Goal: Find specific page/section: Find specific page/section

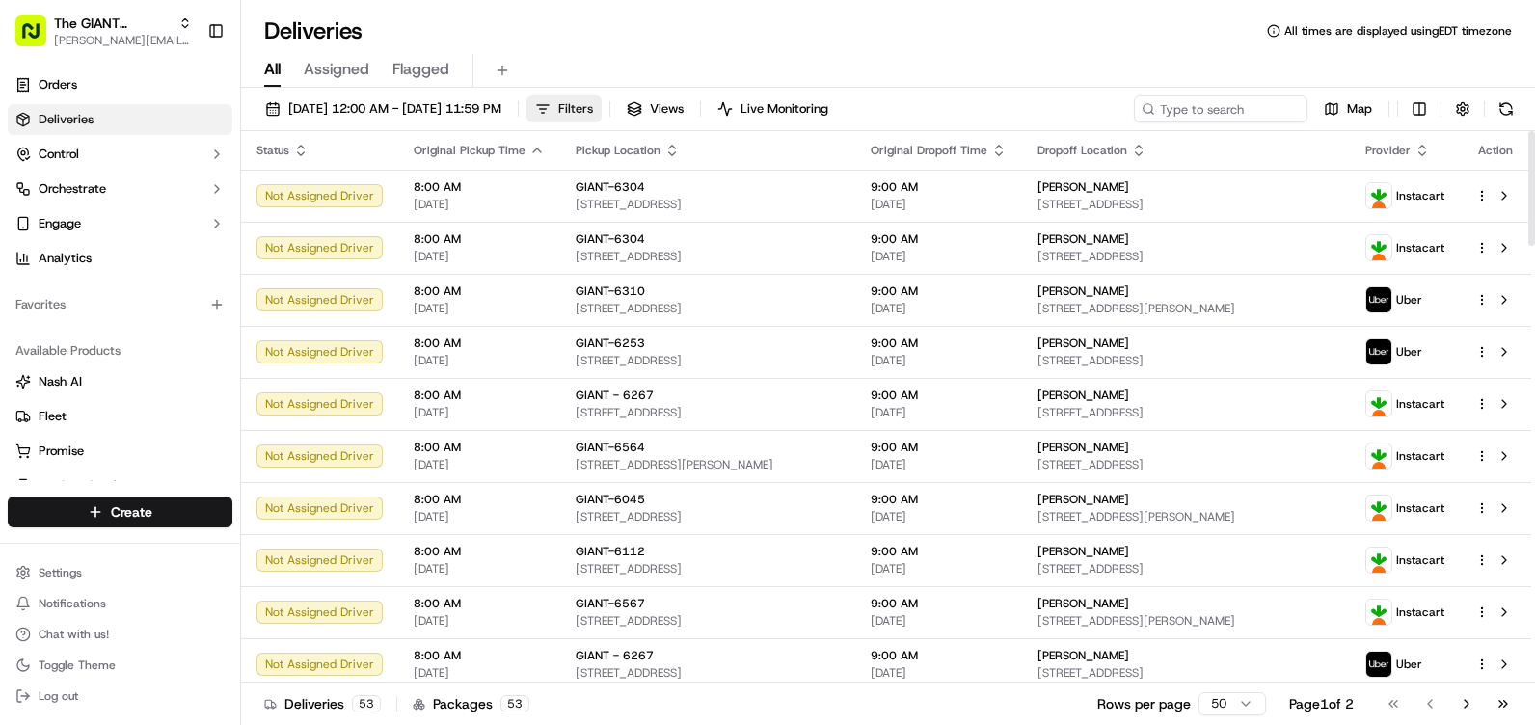
click at [602, 102] on button "Filters" at bounding box center [563, 108] width 75 height 27
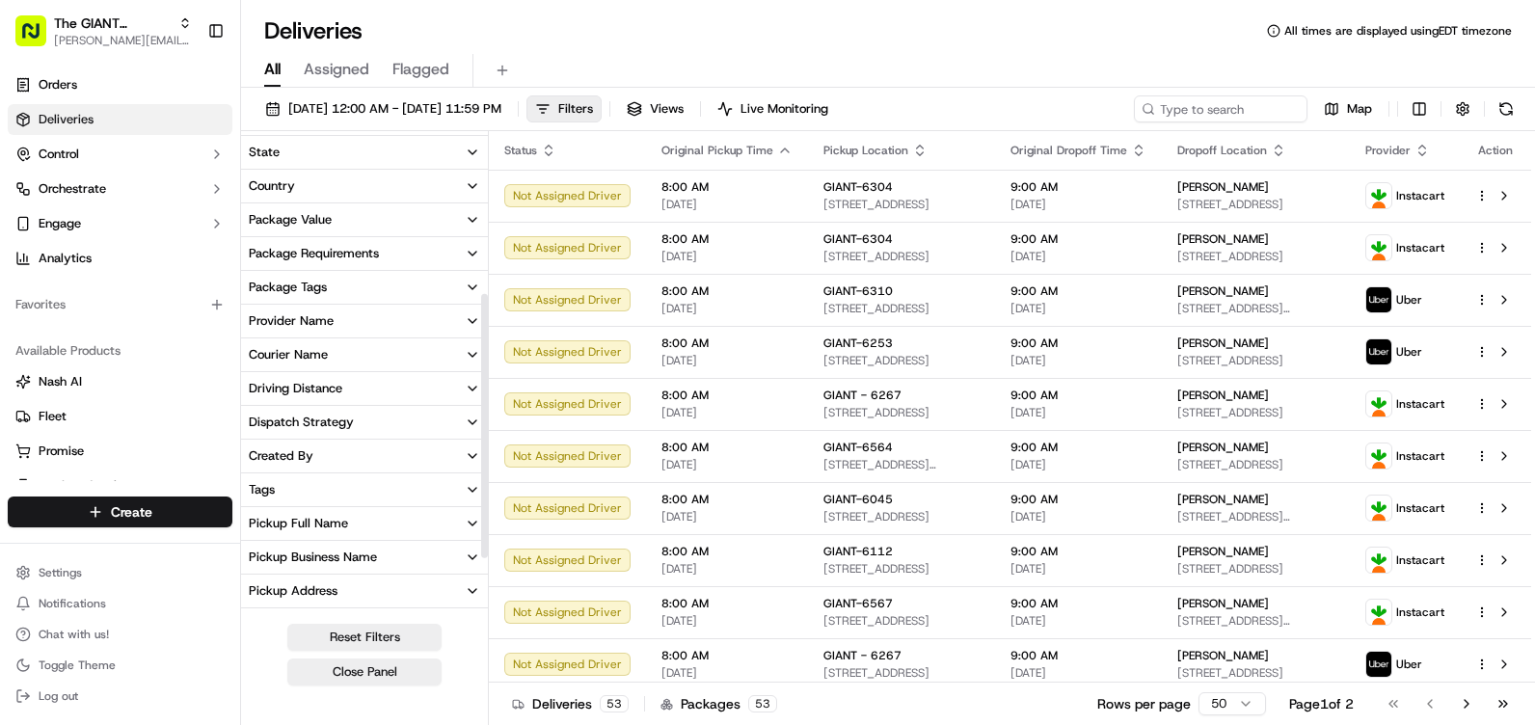
scroll to position [289, 0]
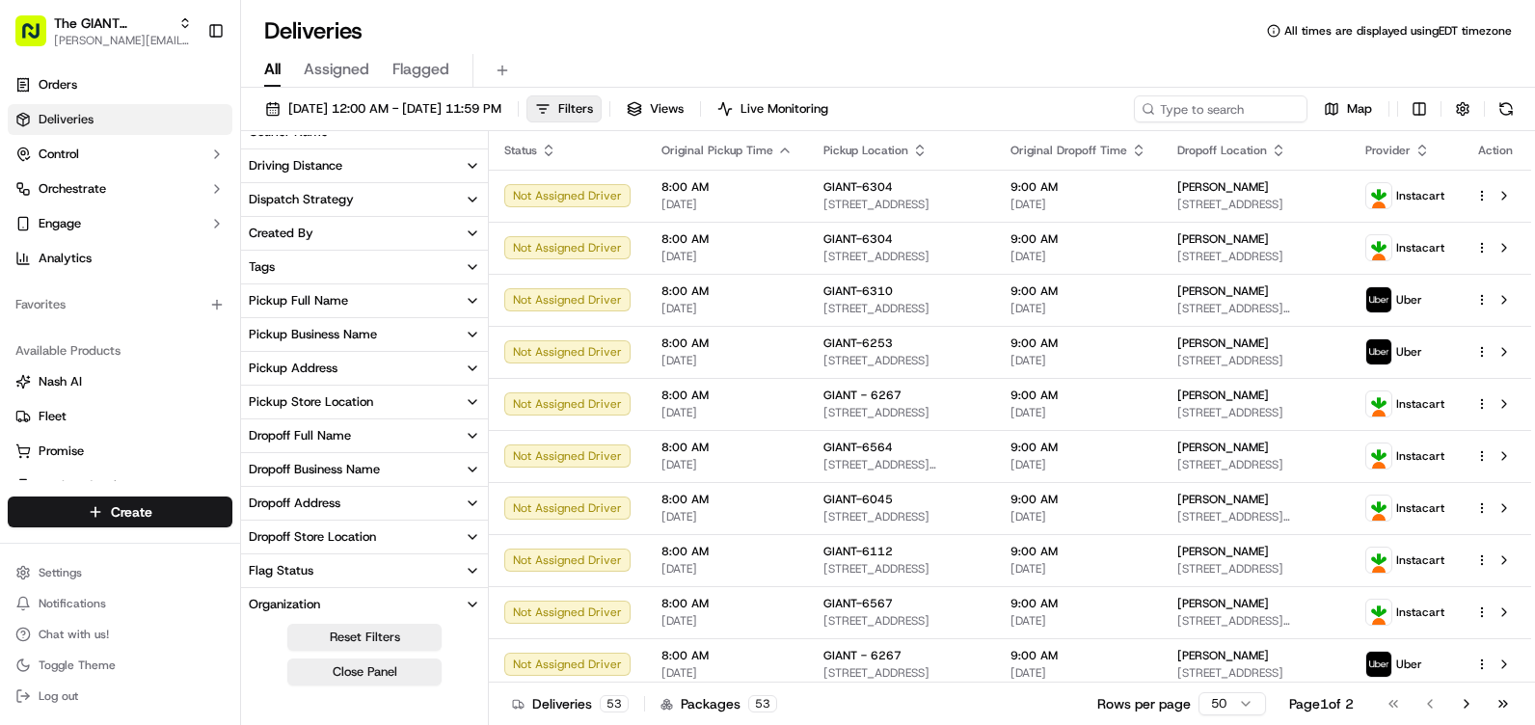
click at [349, 407] on div "Pickup Store Location" at bounding box center [311, 401] width 124 height 17
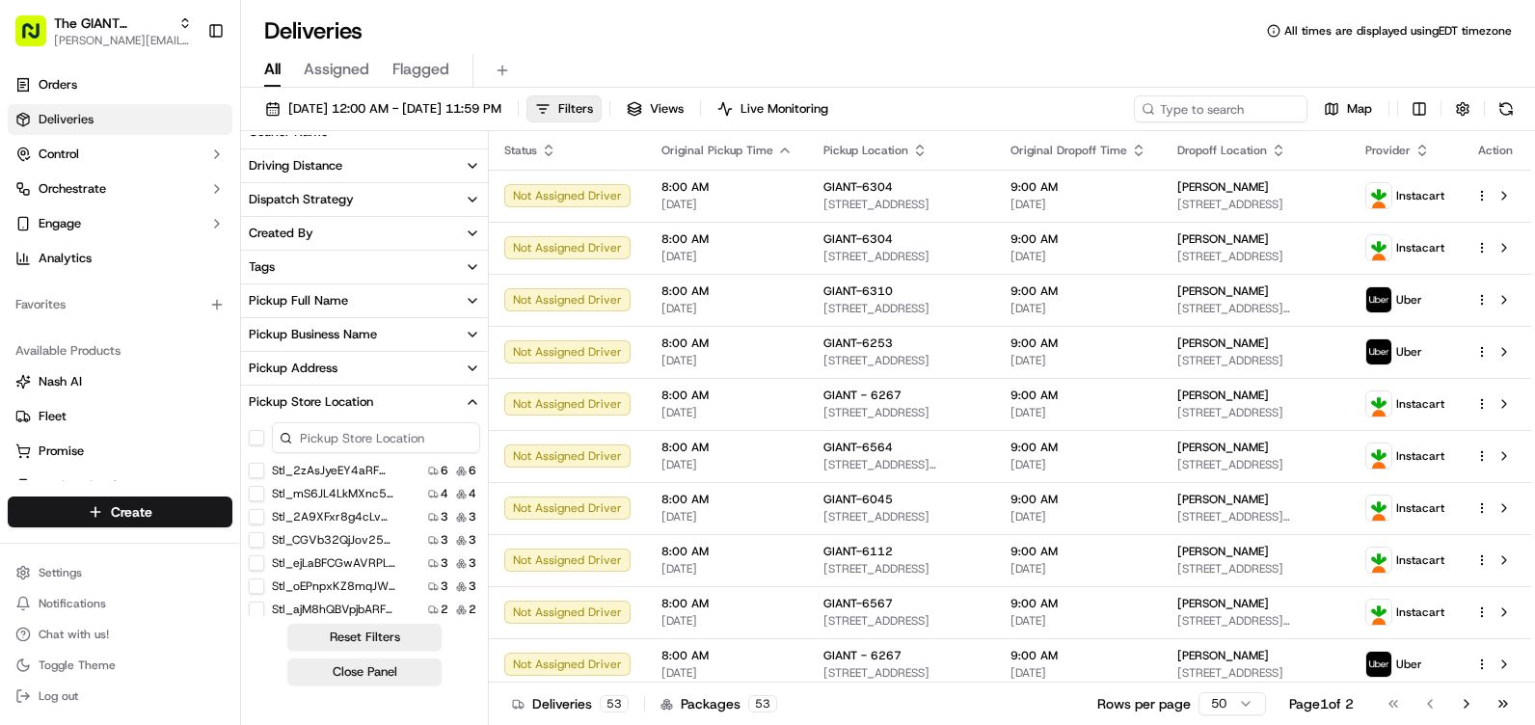
click at [382, 445] on input at bounding box center [376, 437] width 208 height 31
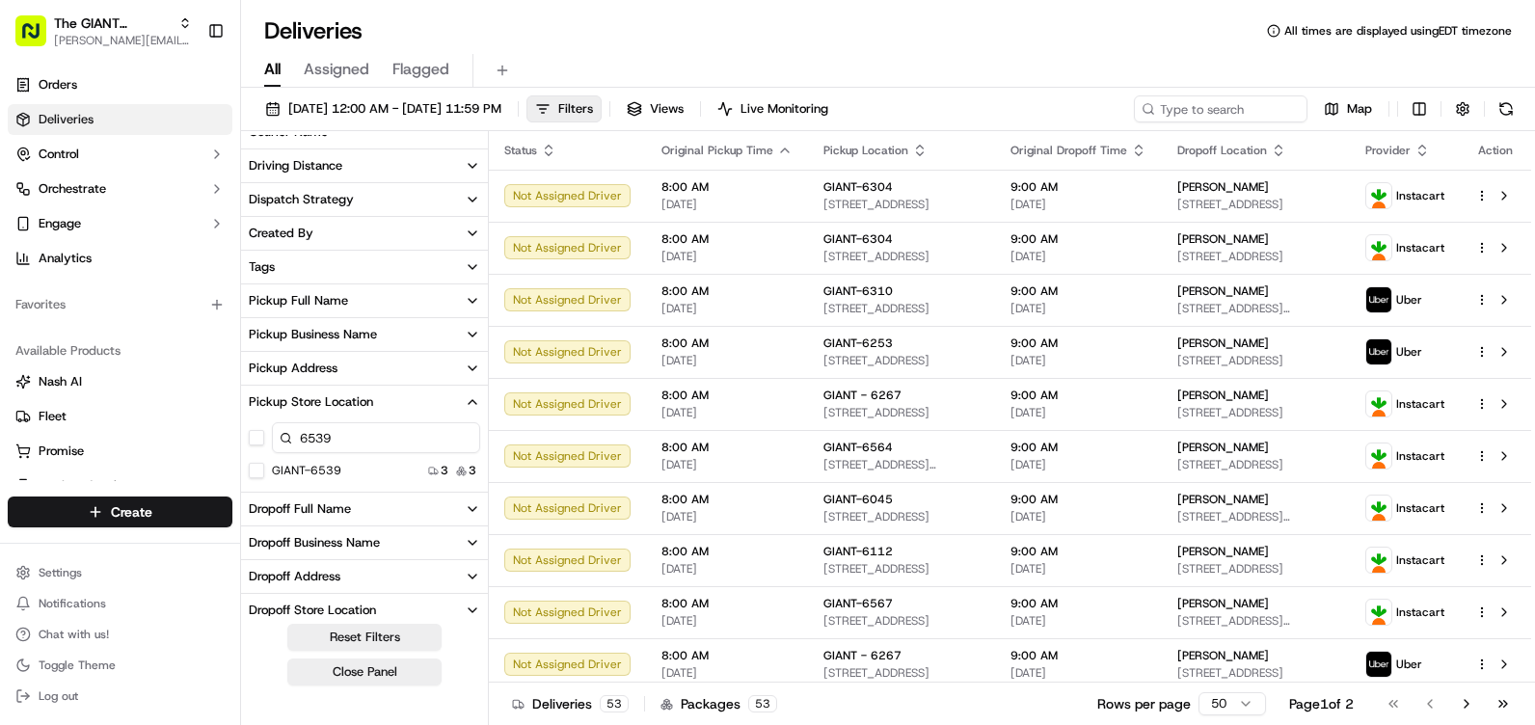
type input "6539"
click at [261, 469] on button "GIANT-6539" at bounding box center [256, 470] width 15 height 15
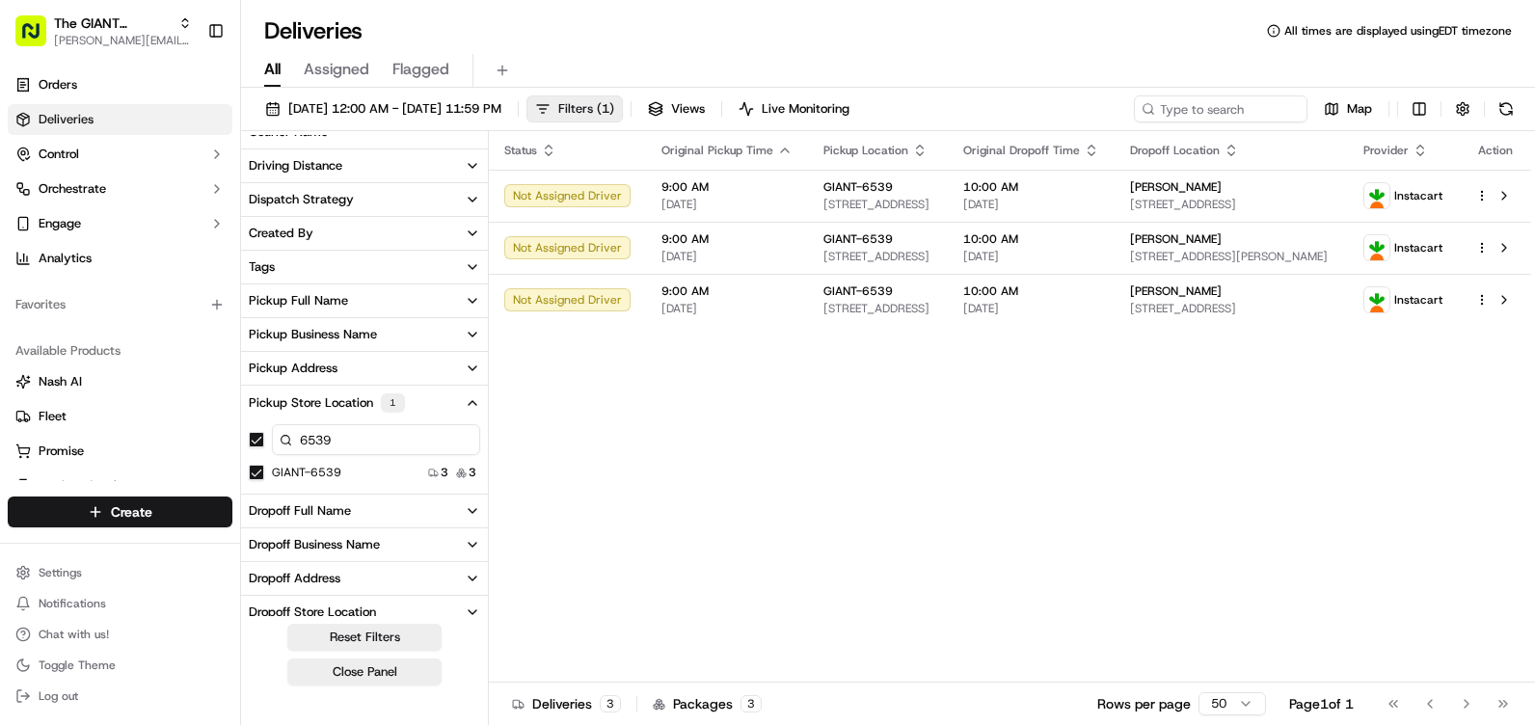
click at [623, 106] on button "Filters ( 1 )" at bounding box center [574, 108] width 96 height 27
